Goal: Information Seeking & Learning: Learn about a topic

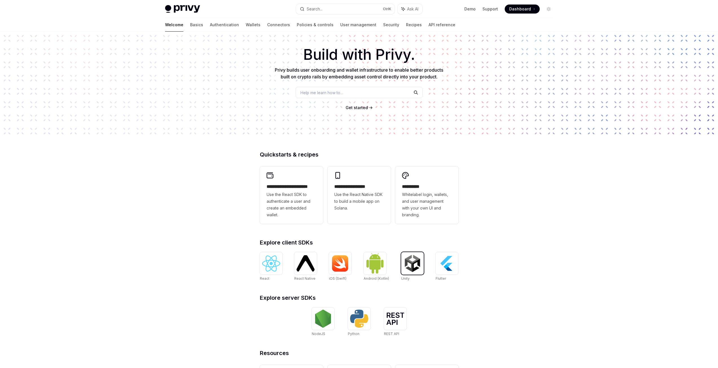
scroll to position [21, 0]
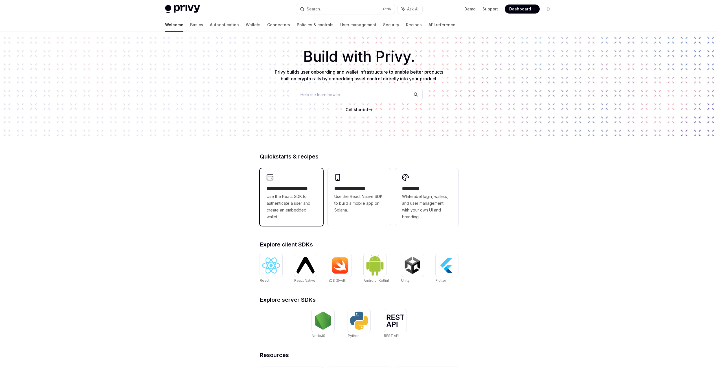
click at [295, 202] on span "Use the React SDK to authenticate a user and create an embedded wallet." at bounding box center [292, 206] width 50 height 27
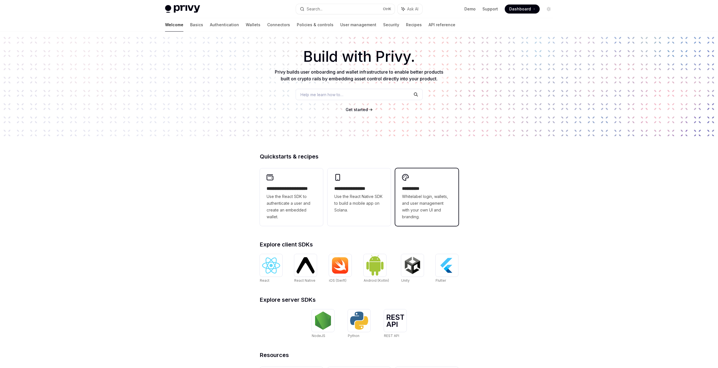
click at [416, 199] on span "Whitelabel login, wallets, and user management with your own UI and branding." at bounding box center [427, 206] width 50 height 27
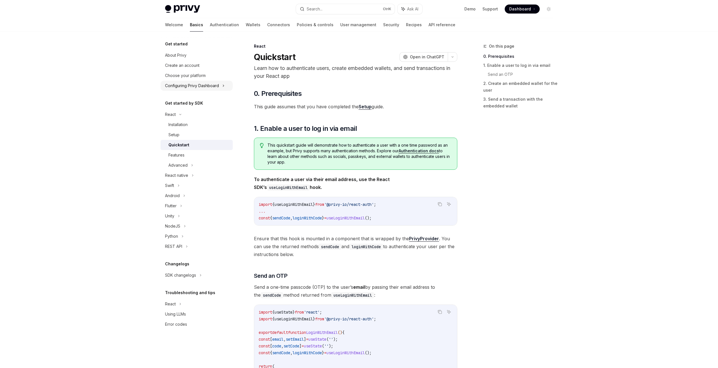
click at [218, 86] on div "Configuring Privy Dashboard" at bounding box center [192, 85] width 54 height 7
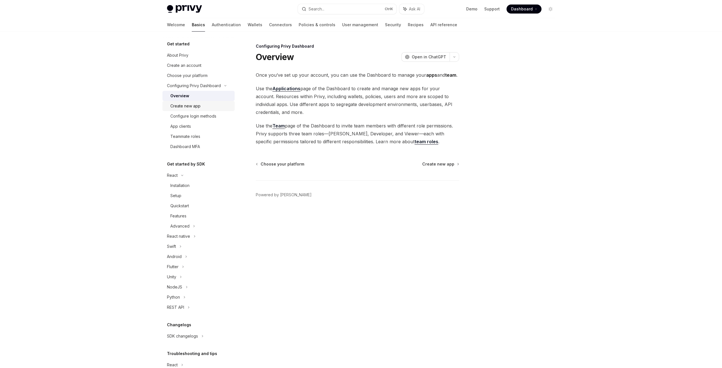
click at [197, 104] on div "Create new app" at bounding box center [185, 106] width 30 height 7
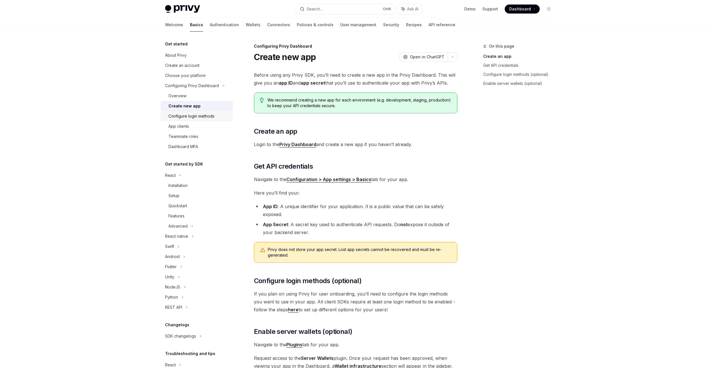
click at [196, 118] on div "Configure login methods" at bounding box center [191, 116] width 46 height 7
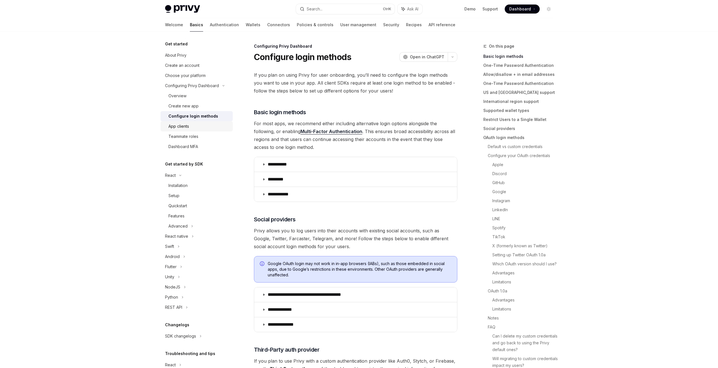
click at [194, 128] on div "App clients" at bounding box center [198, 126] width 61 height 7
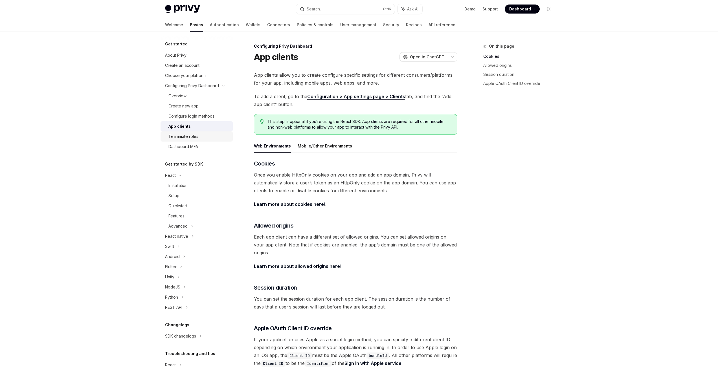
click at [190, 140] on link "Teammate roles" at bounding box center [197, 136] width 72 height 10
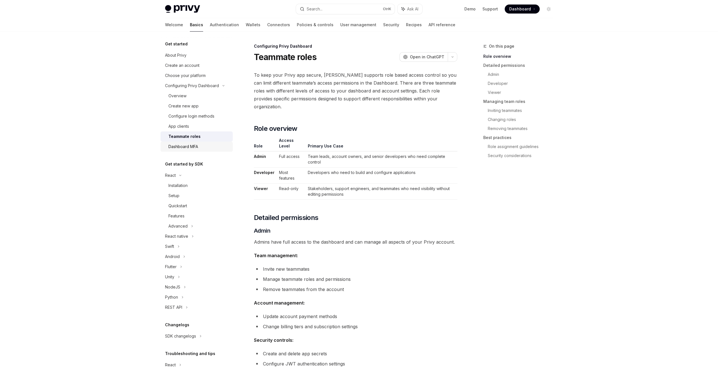
click at [186, 148] on div "Dashboard MFA" at bounding box center [183, 146] width 30 height 7
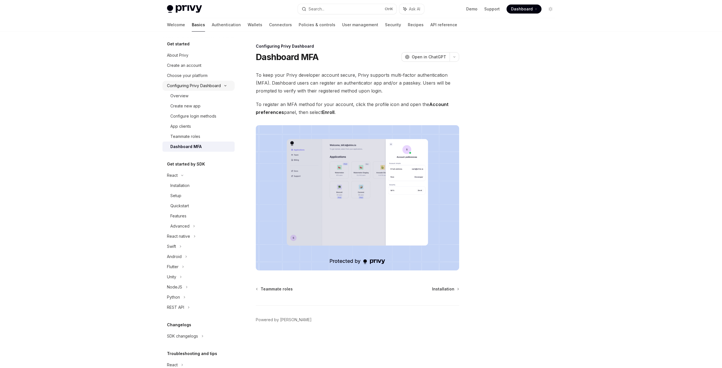
click at [208, 83] on div "Configuring Privy Dashboard" at bounding box center [194, 85] width 54 height 7
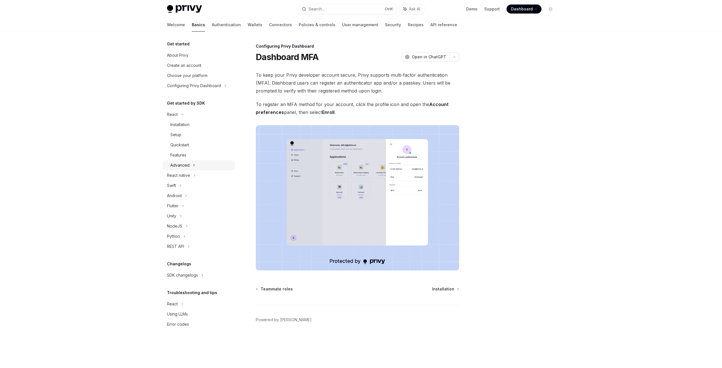
click at [188, 166] on div "Advanced" at bounding box center [179, 165] width 19 height 7
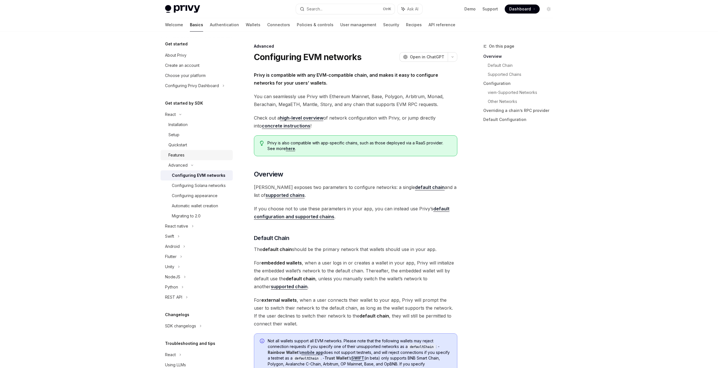
click at [187, 154] on div "Features" at bounding box center [198, 155] width 61 height 7
type textarea "*"
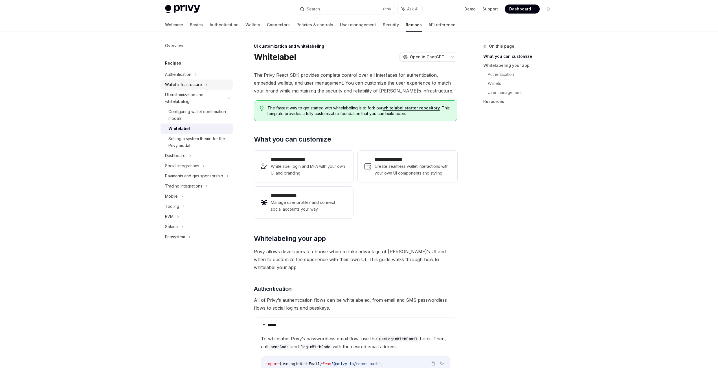
click at [188, 86] on div "Wallet infrastructure" at bounding box center [183, 84] width 37 height 7
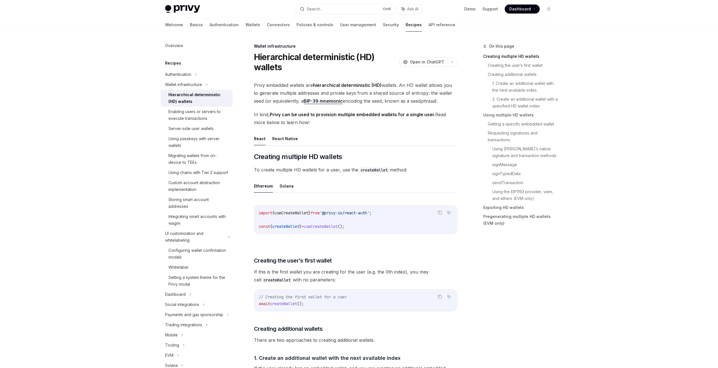
click at [191, 97] on div "Hierarchical deterministic (HD) wallets" at bounding box center [198, 98] width 61 height 14
click at [194, 115] on div "Enabling users or servers to execute transactions" at bounding box center [198, 115] width 61 height 14
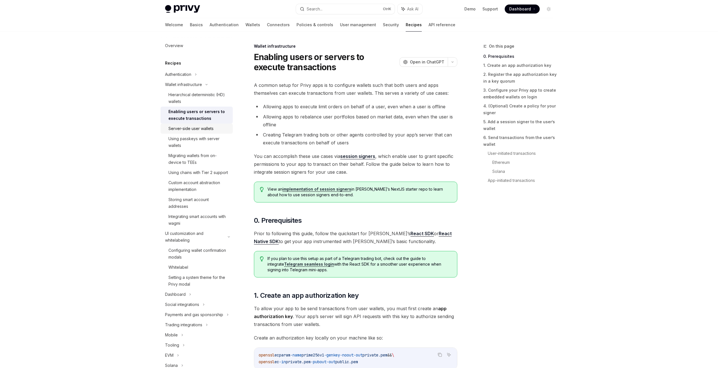
click at [196, 132] on div "Server-side user wallets" at bounding box center [190, 128] width 45 height 7
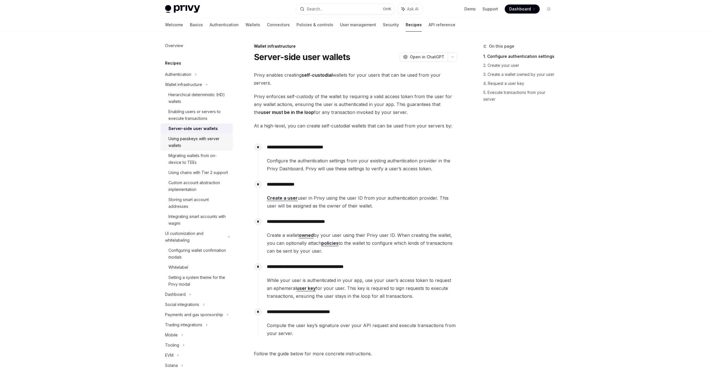
click at [198, 142] on div "Using passkeys with server wallets" at bounding box center [198, 142] width 61 height 14
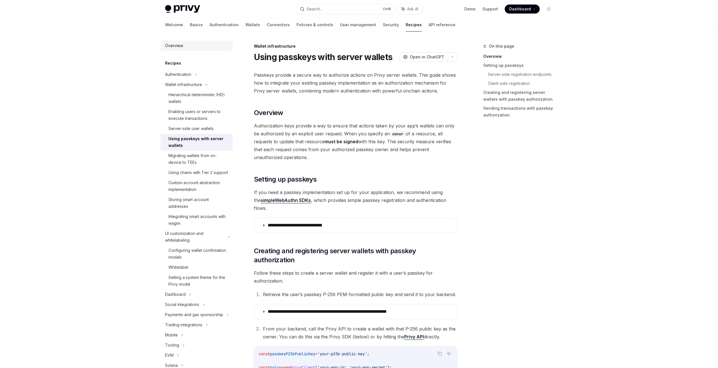
click at [179, 43] on div "Overview" at bounding box center [174, 45] width 18 height 7
type textarea "*"
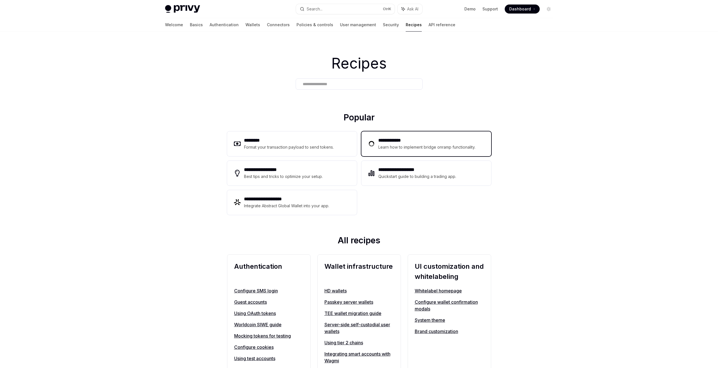
click at [420, 147] on div "Learn how to implement bridge onramp functionality." at bounding box center [427, 147] width 99 height 7
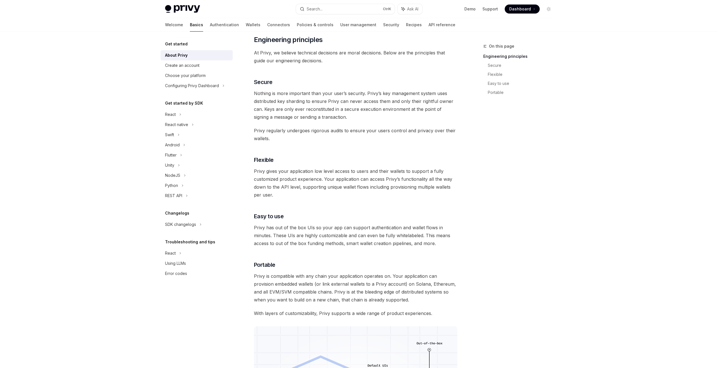
scroll to position [28, 0]
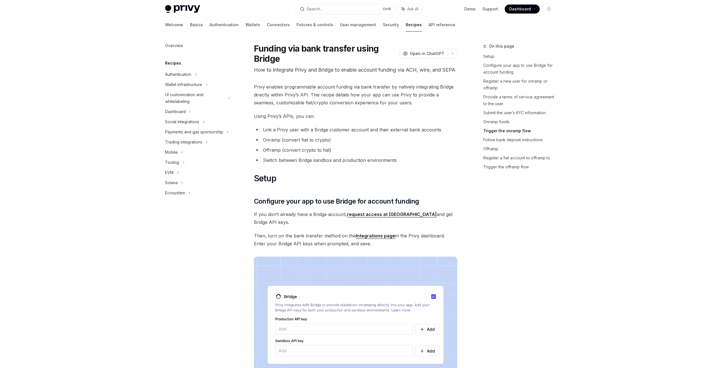
drag, startPoint x: 532, startPoint y: 293, endPoint x: 570, endPoint y: 80, distance: 216.3
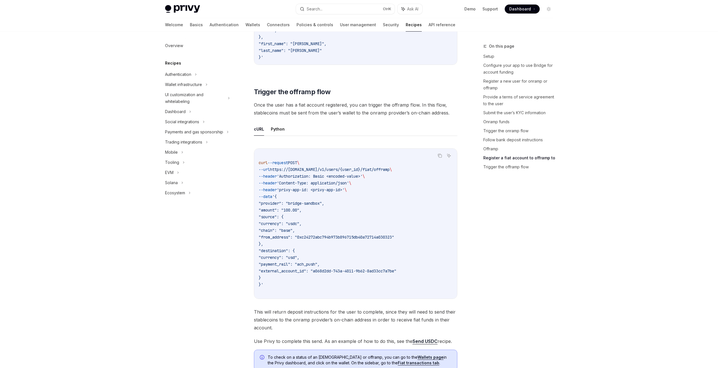
scroll to position [1728, 0]
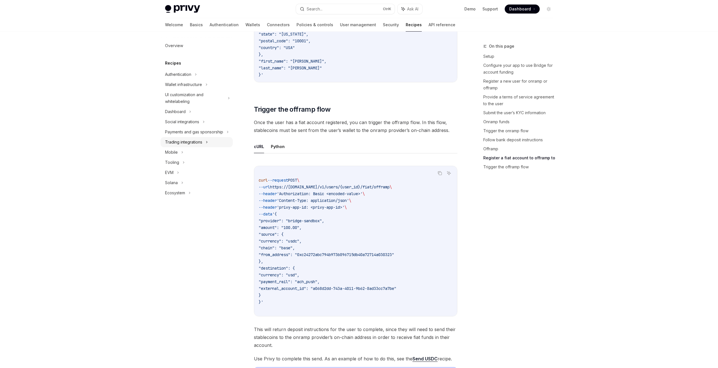
click at [190, 145] on div "Trading integrations" at bounding box center [183, 142] width 37 height 7
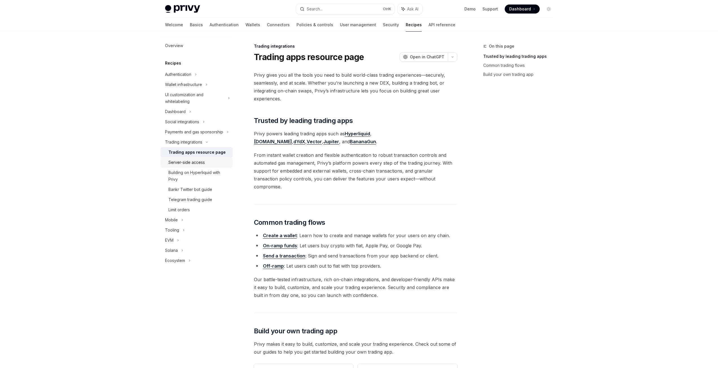
click at [197, 167] on link "Server-side access" at bounding box center [197, 162] width 72 height 10
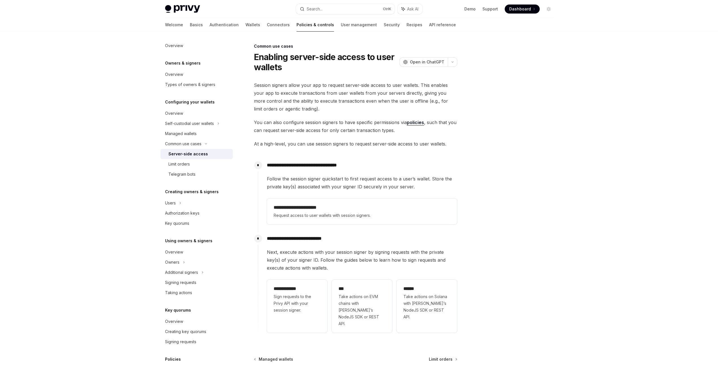
click at [178, 51] on div "Overview Owners & signers Overview Types of owners & signers Configuring your w…" at bounding box center [197, 229] width 72 height 376
click at [180, 47] on div "Overview" at bounding box center [174, 45] width 18 height 7
type textarea "*"
